Goal: Task Accomplishment & Management: Use online tool/utility

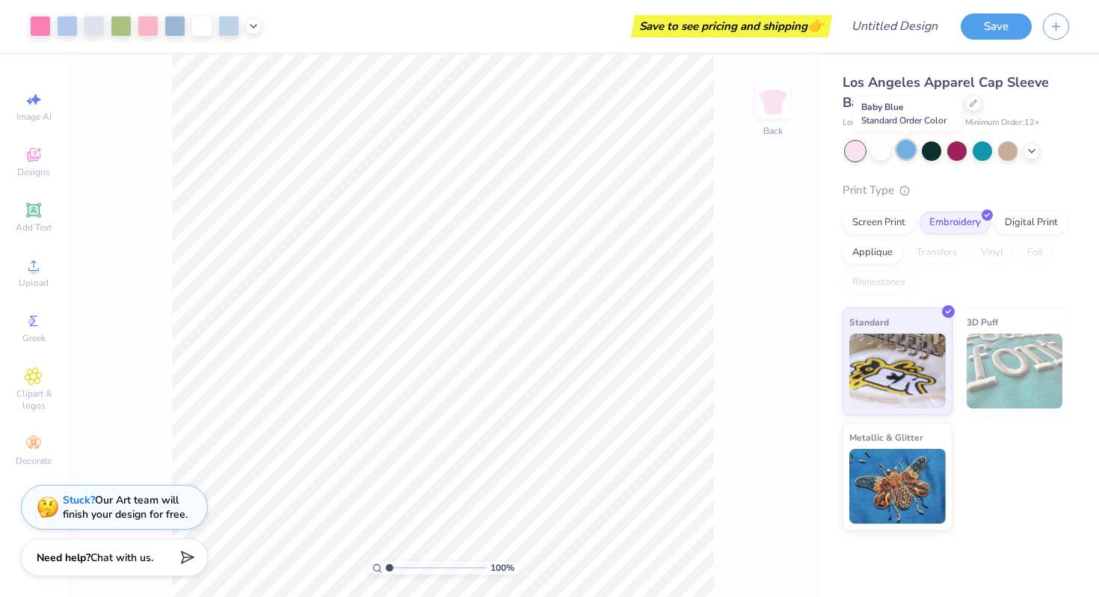
click at [897, 147] on div at bounding box center [906, 149] width 19 height 19
click at [1022, 153] on div at bounding box center [958, 150] width 224 height 19
click at [1030, 153] on icon at bounding box center [1032, 150] width 12 height 12
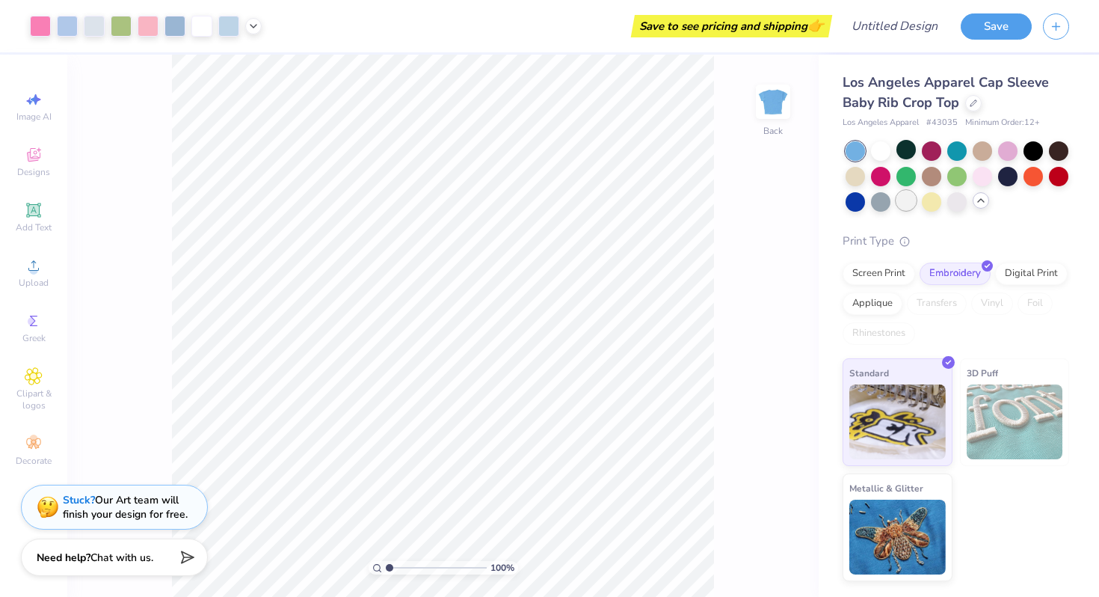
click at [904, 199] on div at bounding box center [906, 200] width 19 height 19
